Goal: Transaction & Acquisition: Purchase product/service

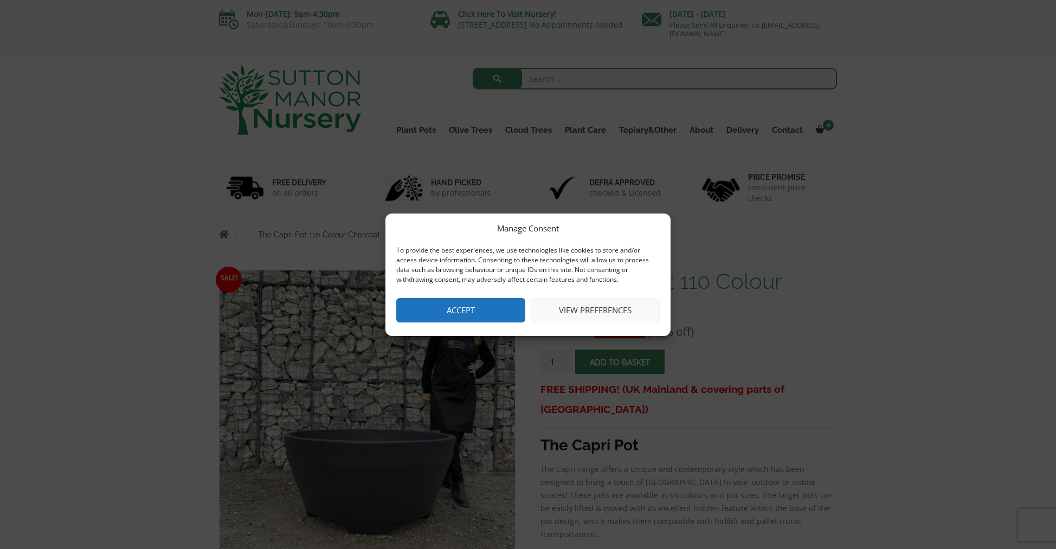
drag, startPoint x: 478, startPoint y: 307, endPoint x: 453, endPoint y: 310, distance: 25.6
click at [478, 308] on button "Accept" at bounding box center [460, 310] width 129 height 24
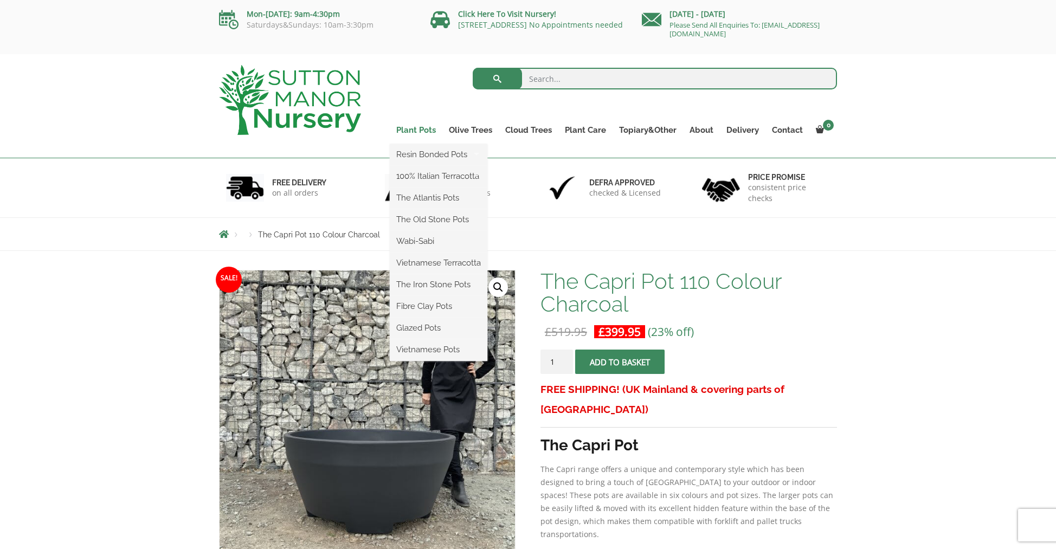
click at [421, 131] on link "Plant Pots" at bounding box center [416, 129] width 53 height 15
click at [450, 306] on link "Fibre Clay Pots" at bounding box center [439, 306] width 98 height 16
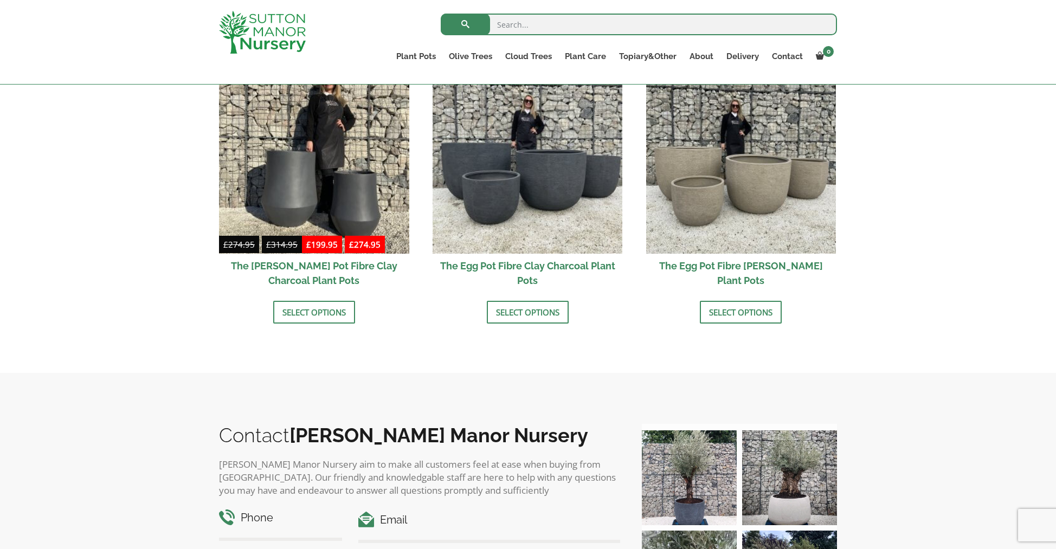
scroll to position [320, 0]
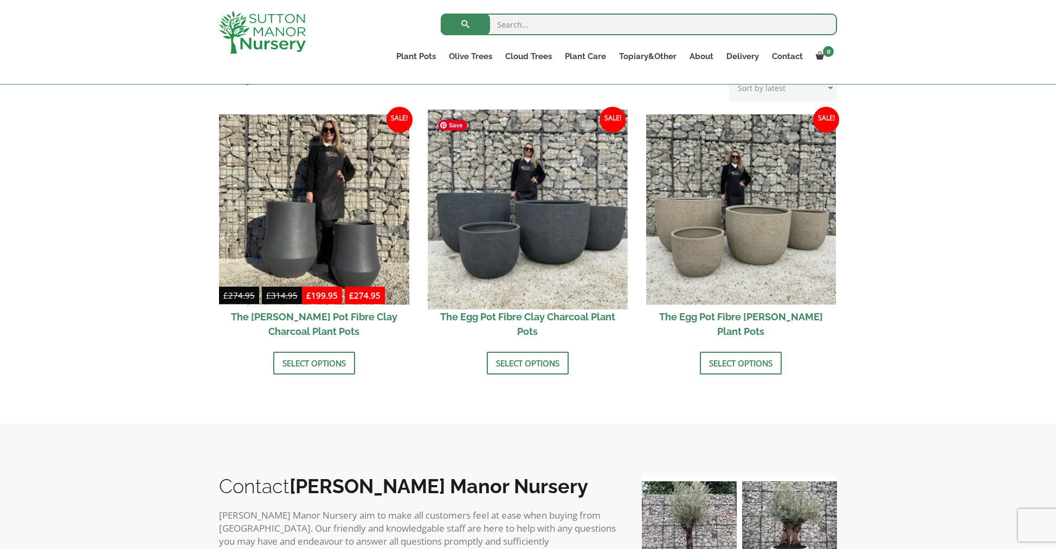
click at [574, 207] on img at bounding box center [527, 208] width 199 height 199
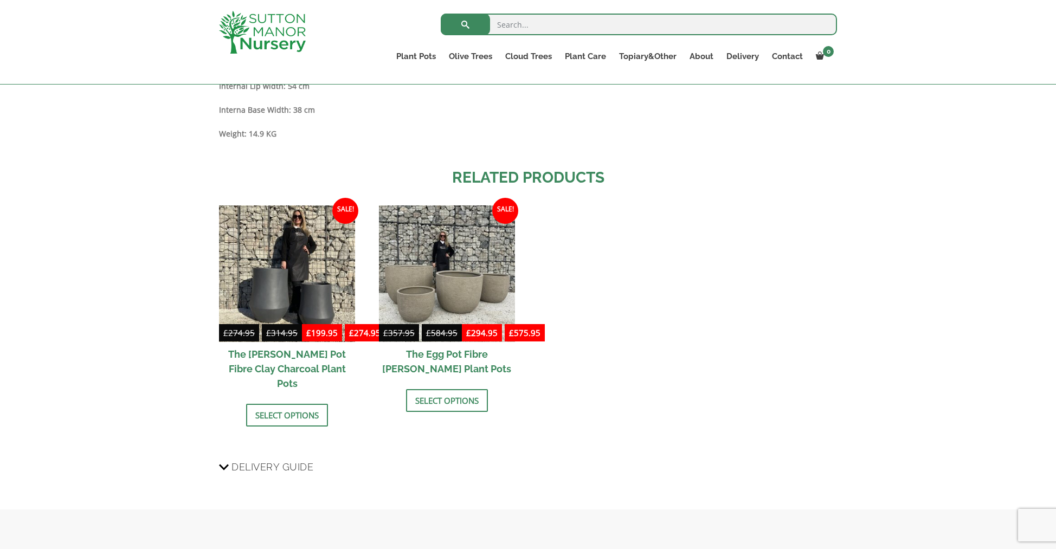
scroll to position [1369, 0]
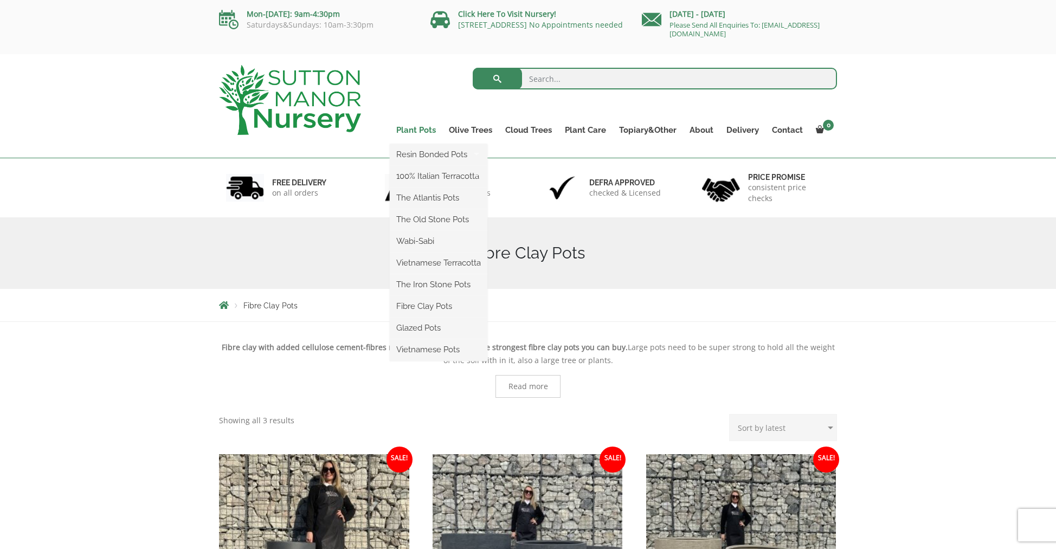
click at [420, 130] on link "Plant Pots" at bounding box center [416, 129] width 53 height 15
click at [429, 241] on link "Wabi-Sabi" at bounding box center [439, 241] width 98 height 16
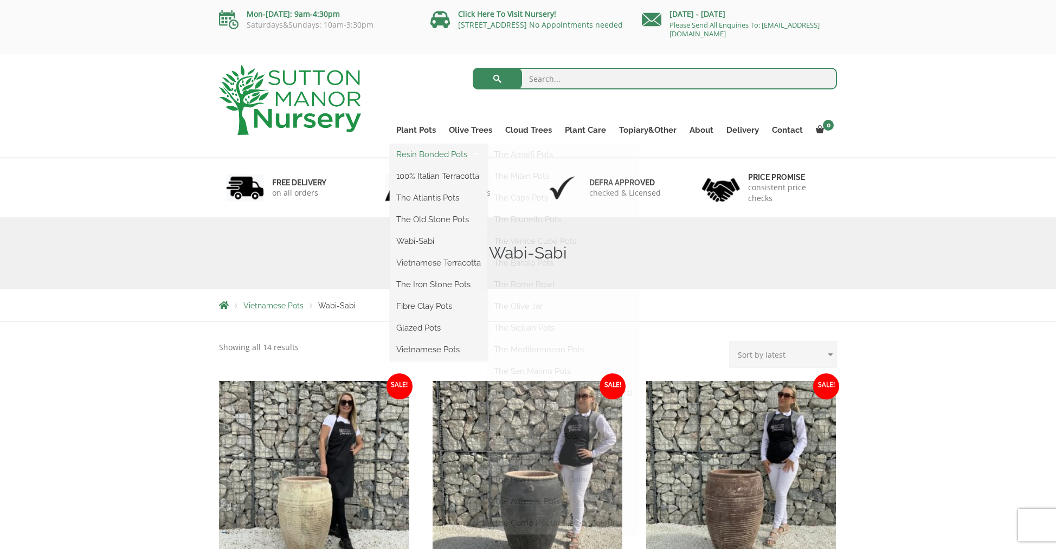
click at [433, 153] on link "Resin Bonded Pots" at bounding box center [439, 154] width 98 height 16
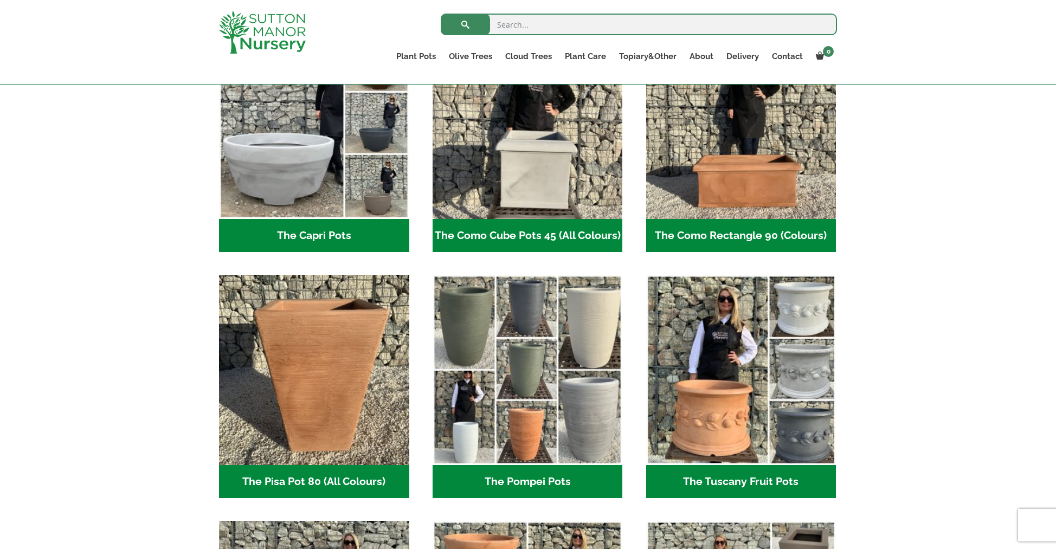
scroll to position [465, 0]
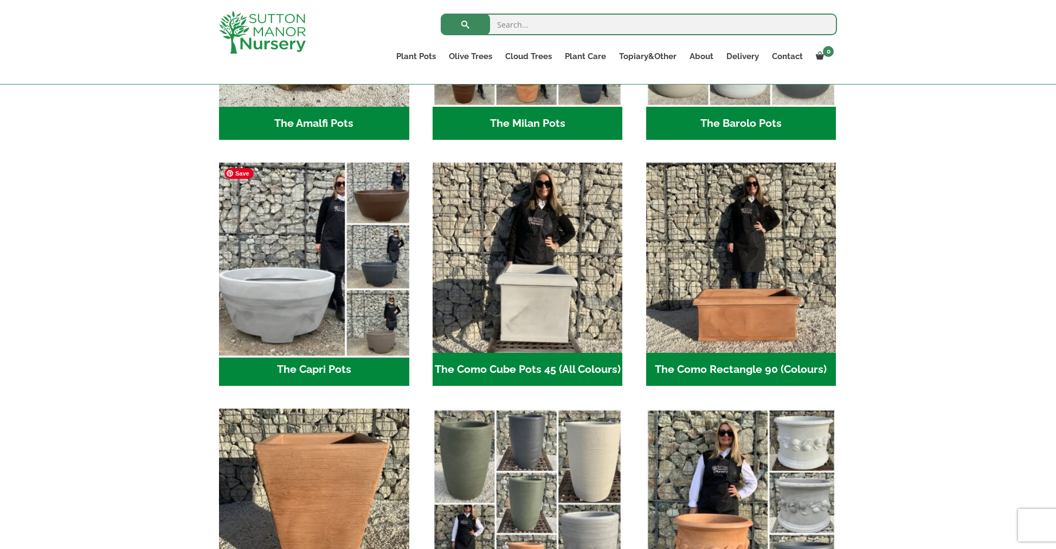
click at [278, 243] on img "Visit product category The Capri Pots" at bounding box center [313, 257] width 199 height 199
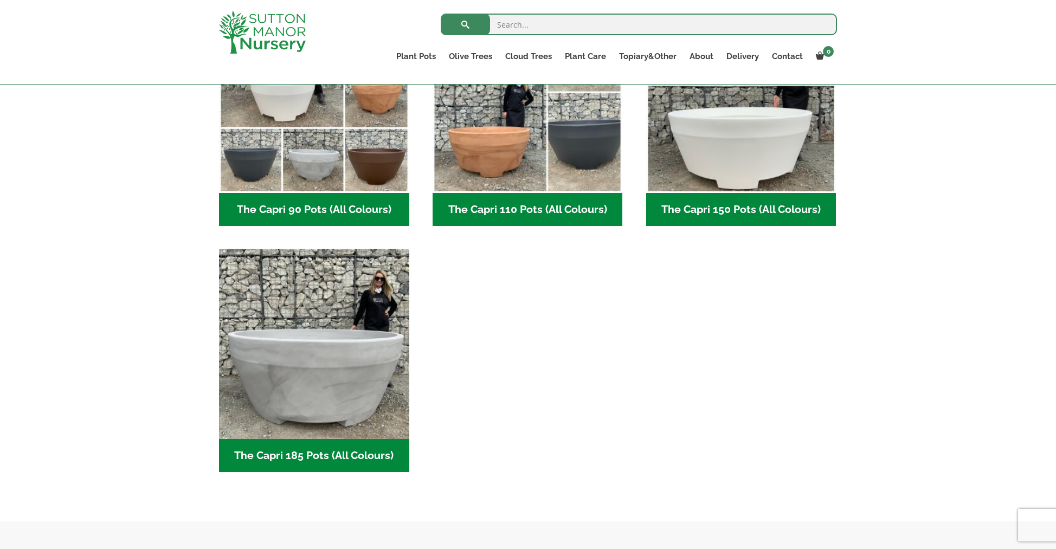
scroll to position [629, 0]
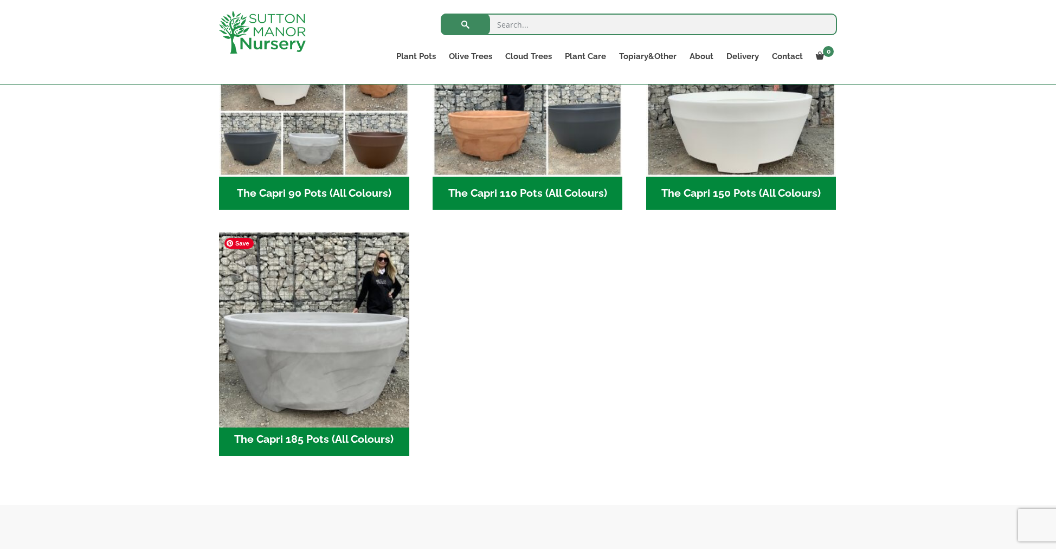
click at [349, 310] on img "Visit product category The Capri 185 Pots (All Colours)" at bounding box center [313, 327] width 199 height 199
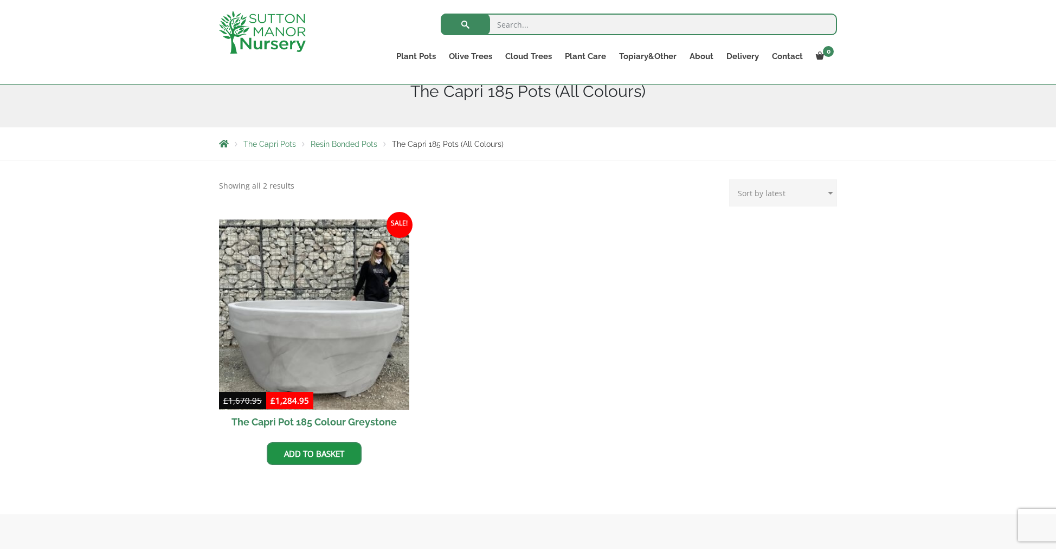
scroll to position [172, 0]
